Goal: Task Accomplishment & Management: Complete application form

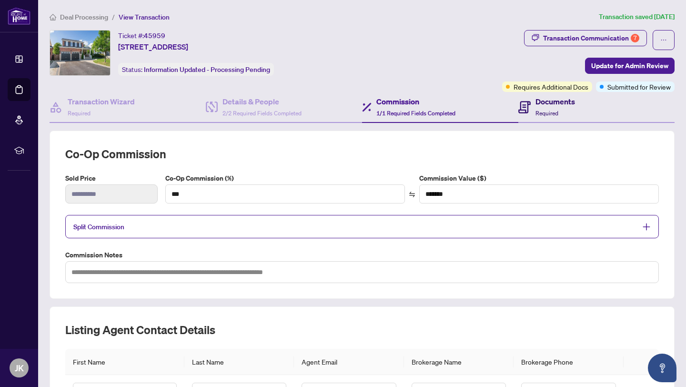
click at [547, 112] on span "Required" at bounding box center [546, 113] width 23 height 7
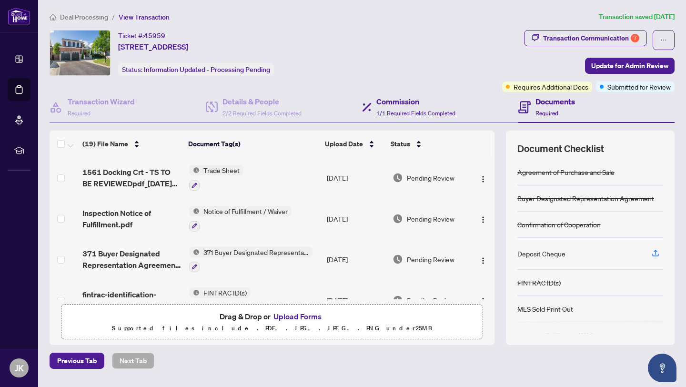
click at [382, 120] on div "Commission 1/1 Required Fields Completed" at bounding box center [440, 107] width 156 height 31
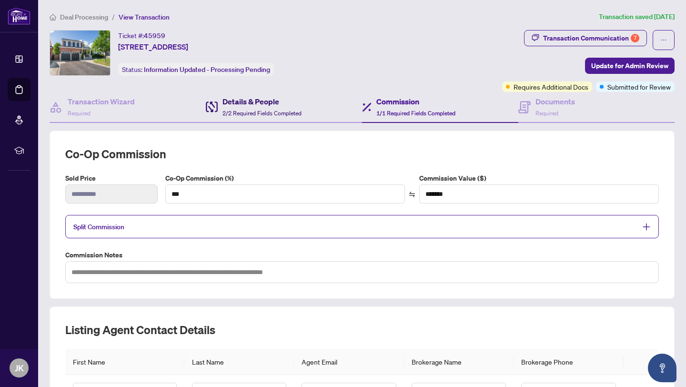
click at [251, 107] on div "Details & People 2/2 Required Fields Completed" at bounding box center [261, 107] width 79 height 22
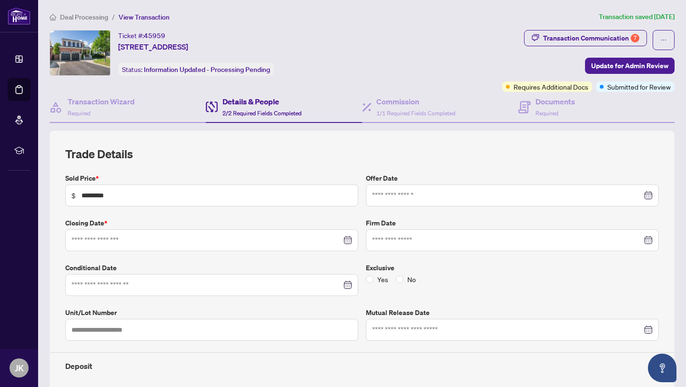
type input "**********"
